Goal: Navigation & Orientation: Find specific page/section

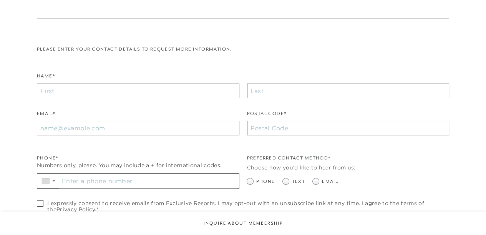
checkbox input "false"
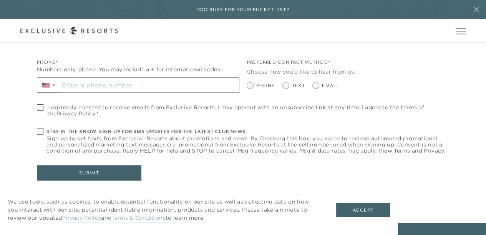
scroll to position [280, 0]
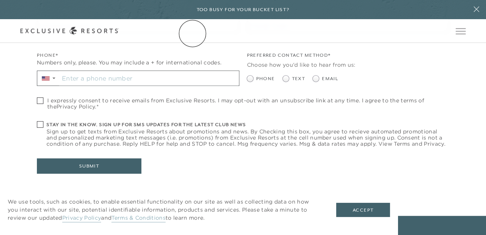
click at [0, 0] on link "The Collection" at bounding box center [0, 0] width 0 height 0
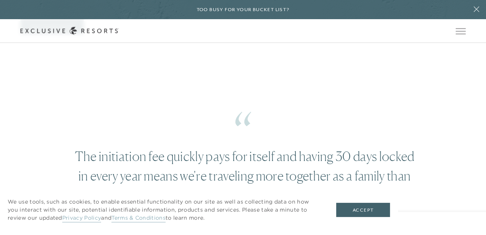
scroll to position [1639, 0]
click at [0, 0] on link "The Collection" at bounding box center [0, 0] width 0 height 0
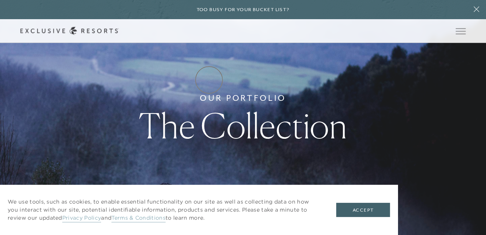
click at [0, 0] on link "Residence Collection" at bounding box center [0, 0] width 0 height 0
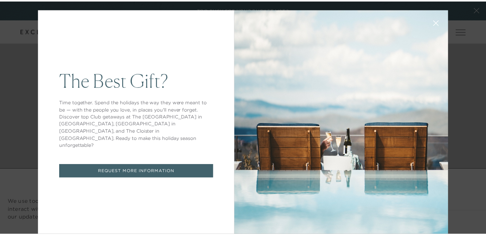
scroll to position [14, 0]
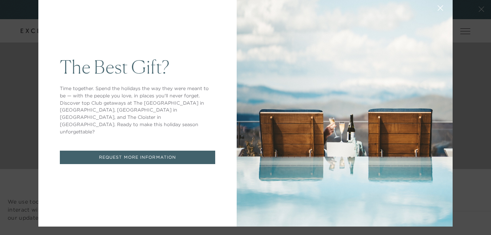
click at [438, 5] on icon at bounding box center [441, 8] width 6 height 6
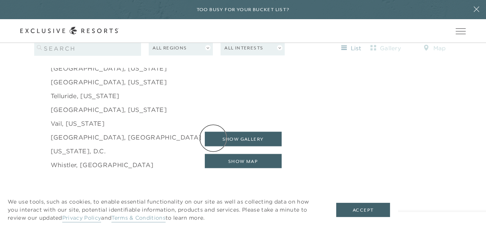
scroll to position [1239, 0]
